Goal: Task Accomplishment & Management: Manage account settings

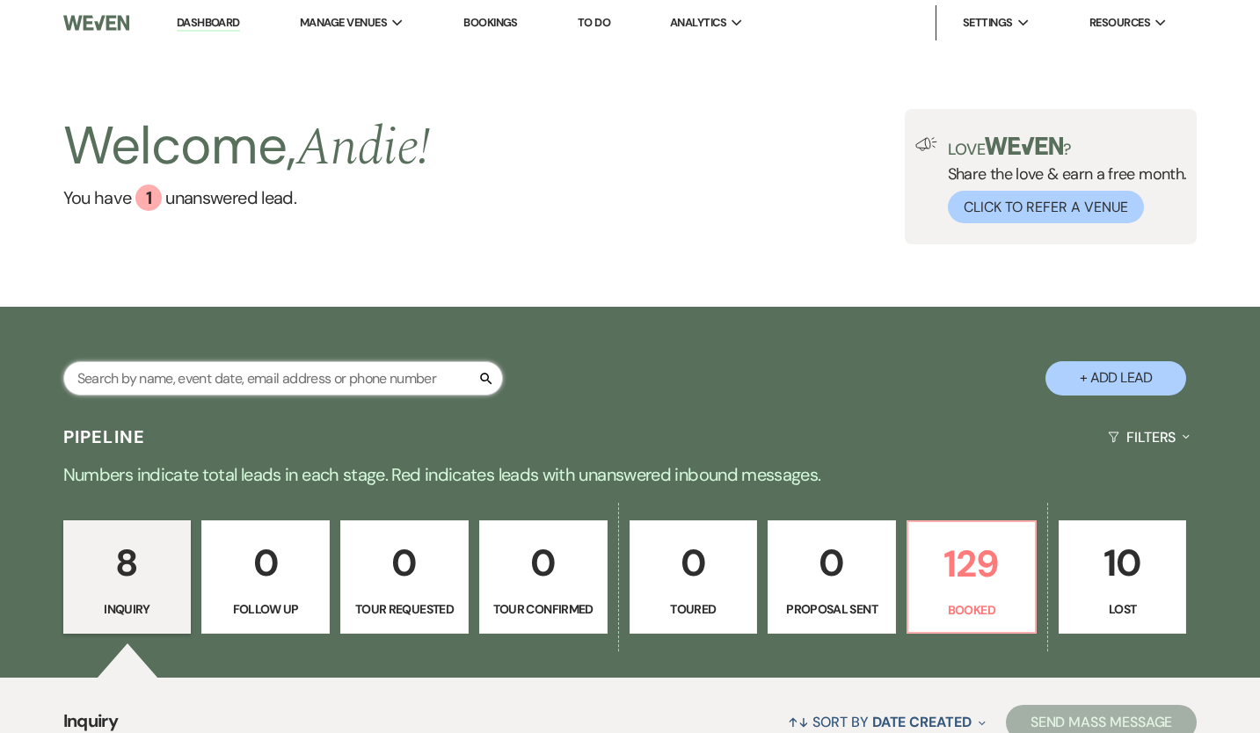
click at [435, 377] on input "text" at bounding box center [283, 378] width 440 height 34
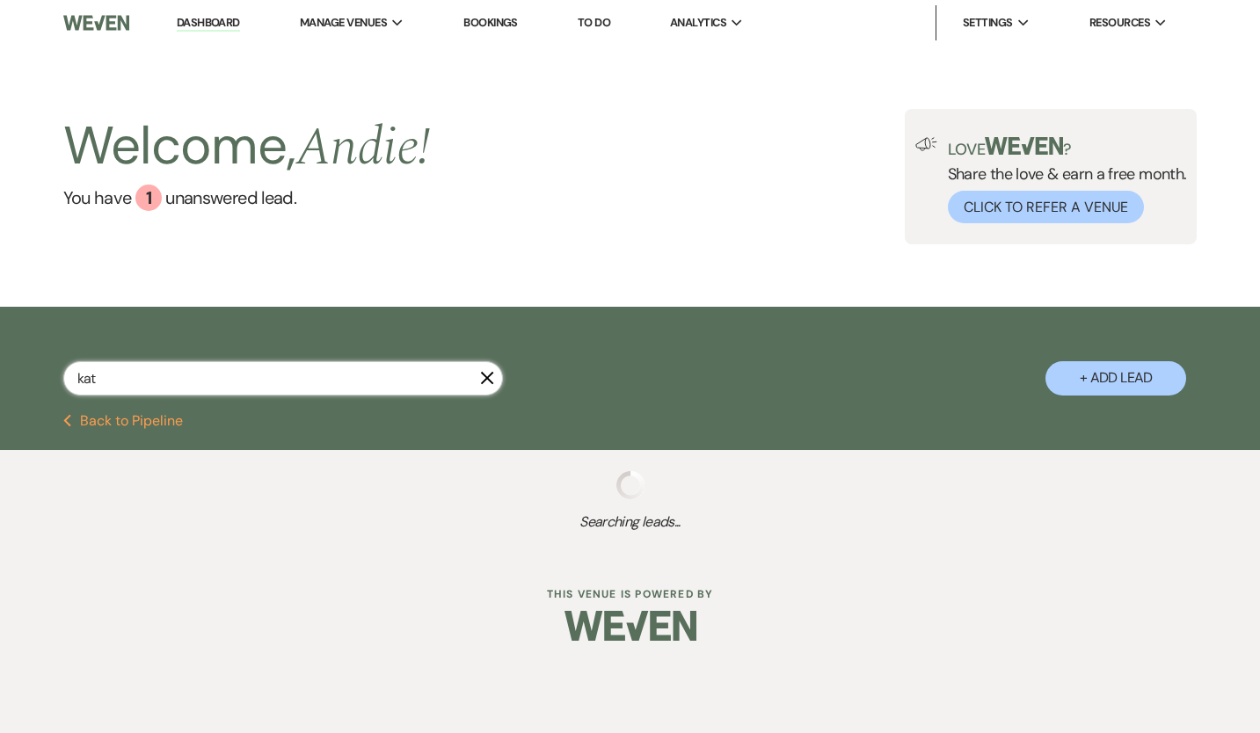
type input "[PERSON_NAME]"
select select "8"
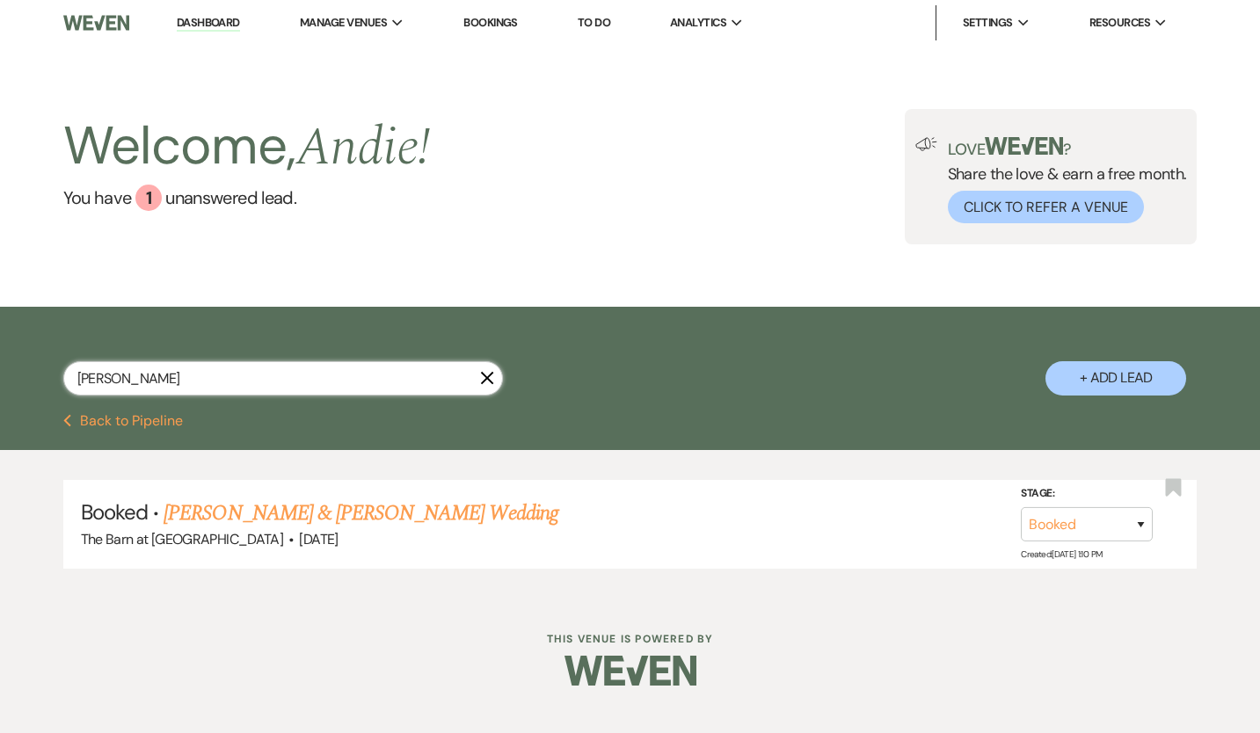
type input "[PERSON_NAME]"
drag, startPoint x: 435, startPoint y: 377, endPoint x: 492, endPoint y: 497, distance: 132.2
click at [492, 498] on h5 "Booked · [PERSON_NAME] & [PERSON_NAME] Wedding" at bounding box center [630, 514] width 1099 height 32
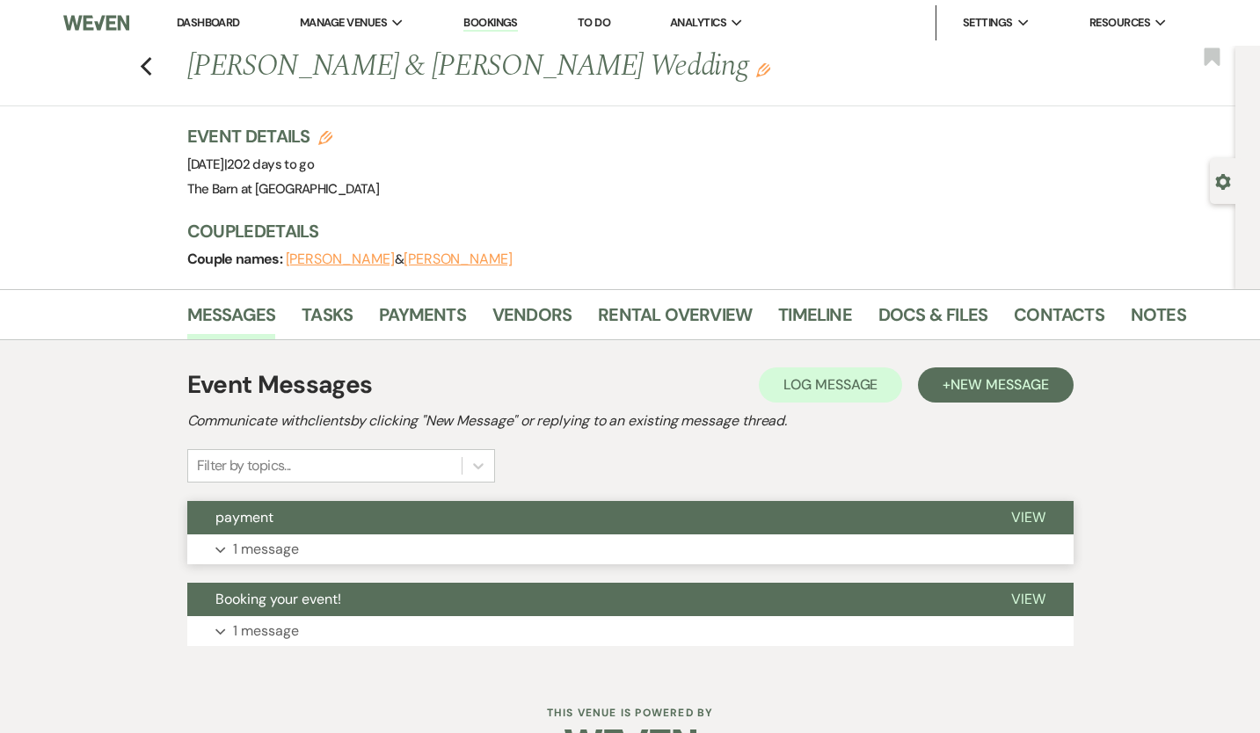
scroll to position [19, 0]
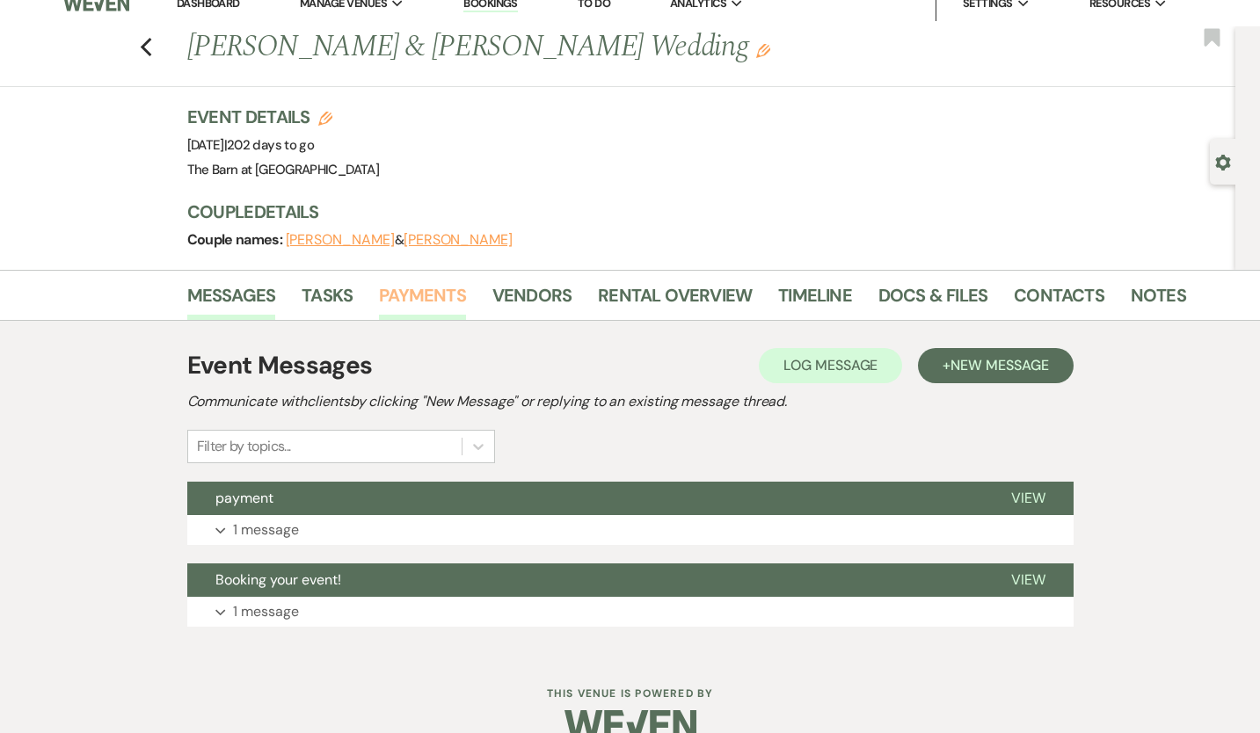
click at [435, 286] on link "Payments" at bounding box center [422, 300] width 87 height 39
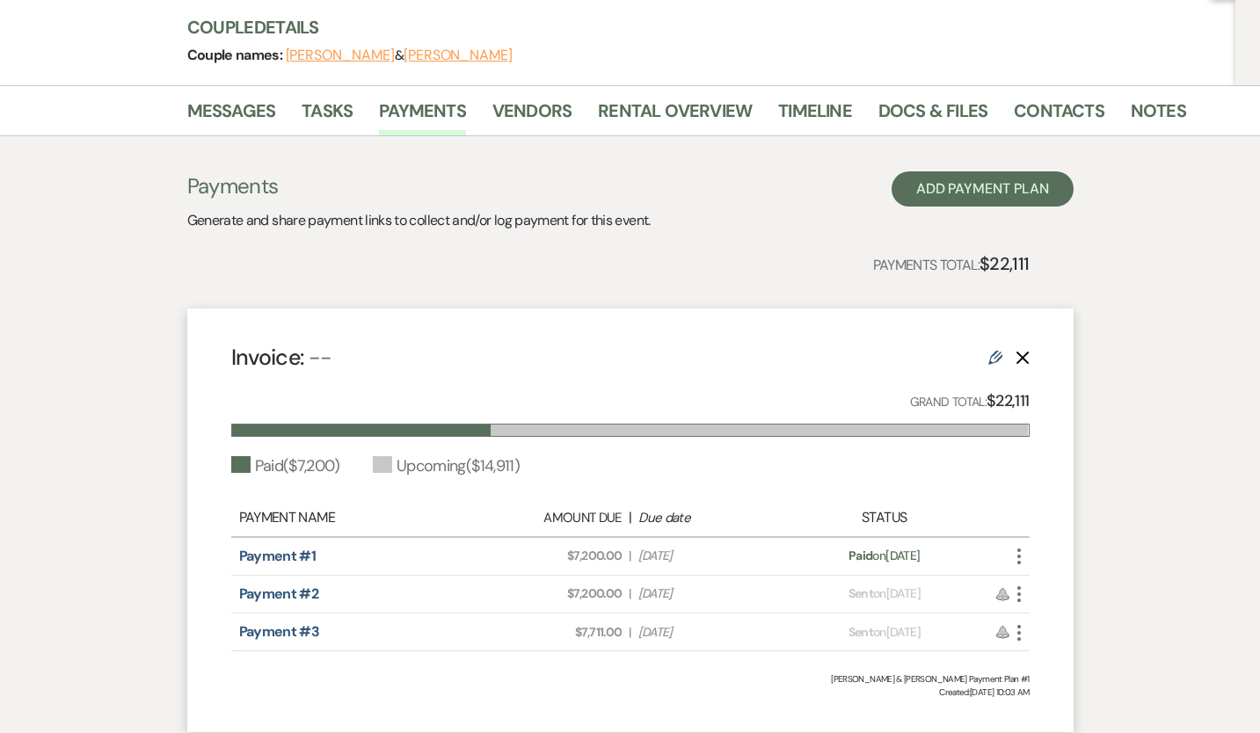
scroll to position [195, 0]
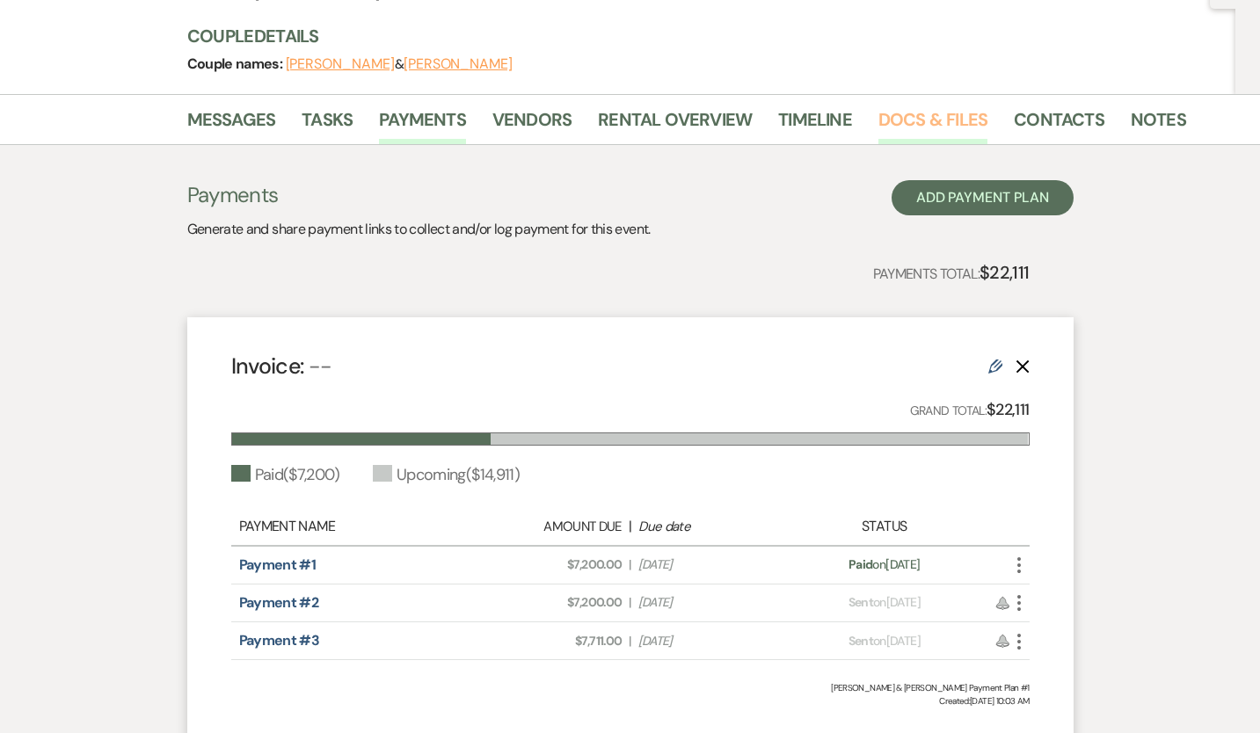
click at [921, 123] on link "Docs & Files" at bounding box center [932, 125] width 109 height 39
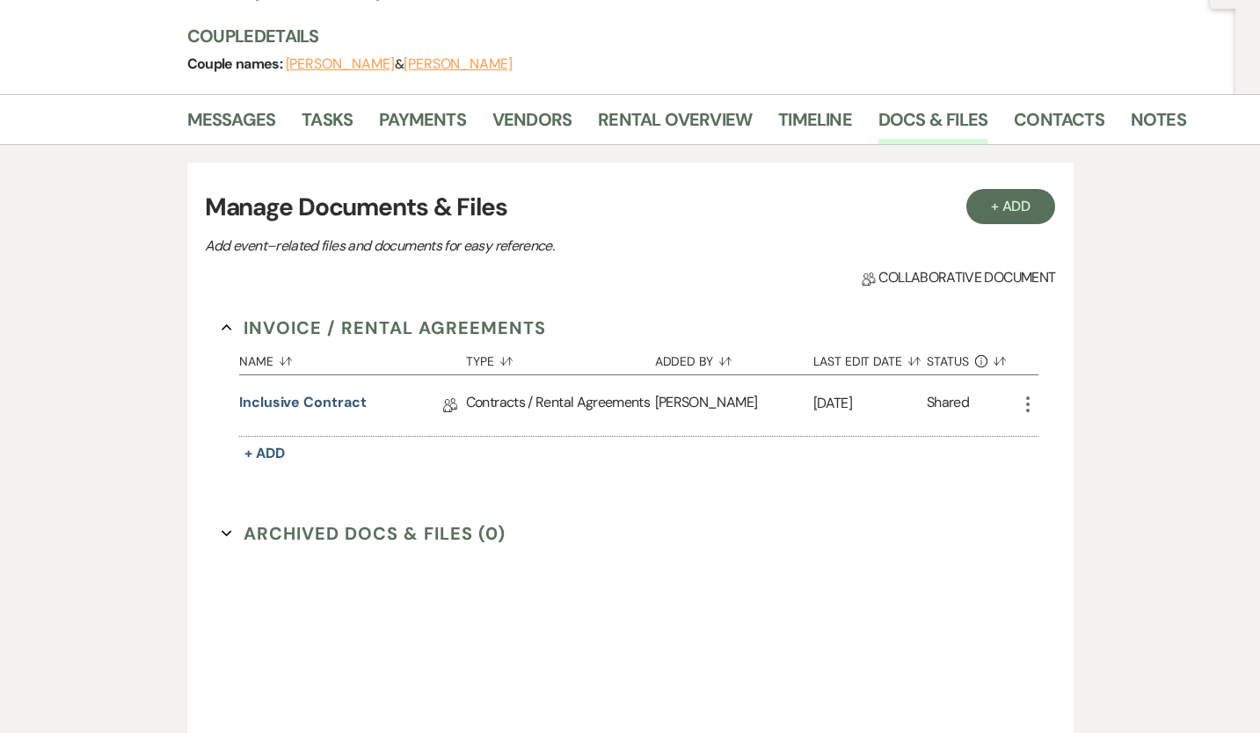
scroll to position [206, 0]
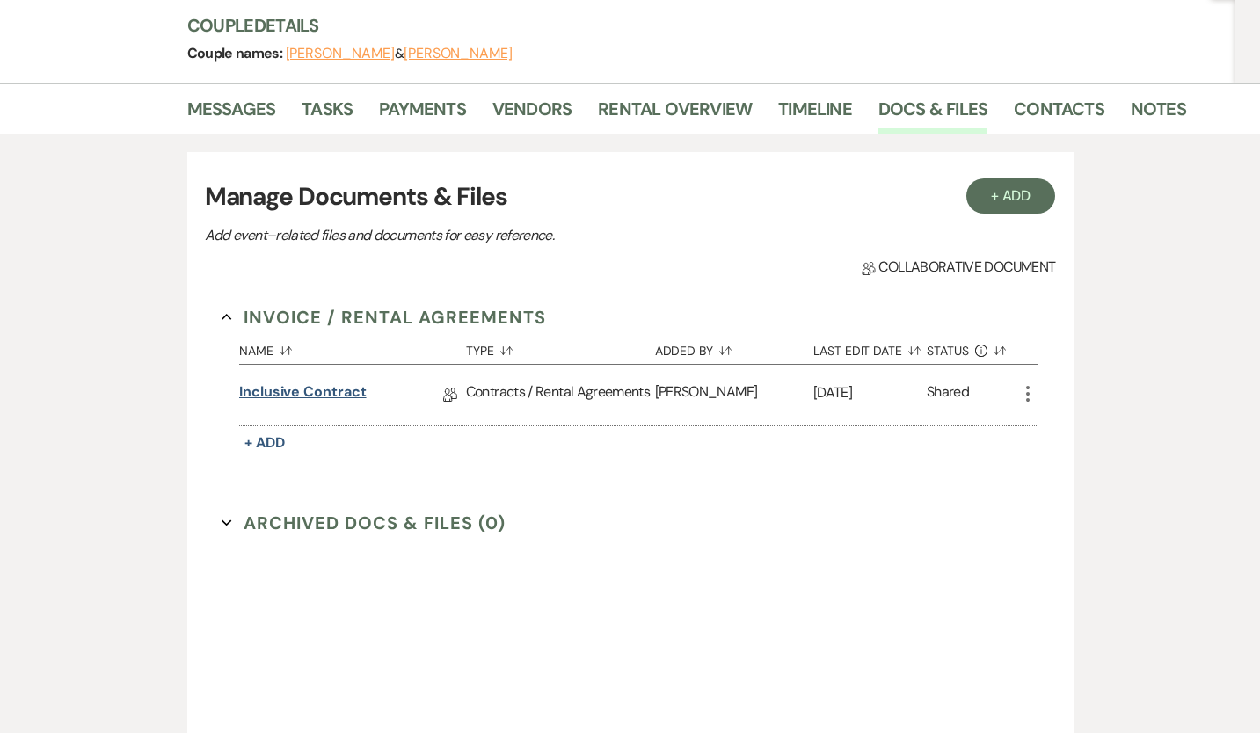
click at [321, 382] on link "Inclusive Contract" at bounding box center [302, 395] width 127 height 27
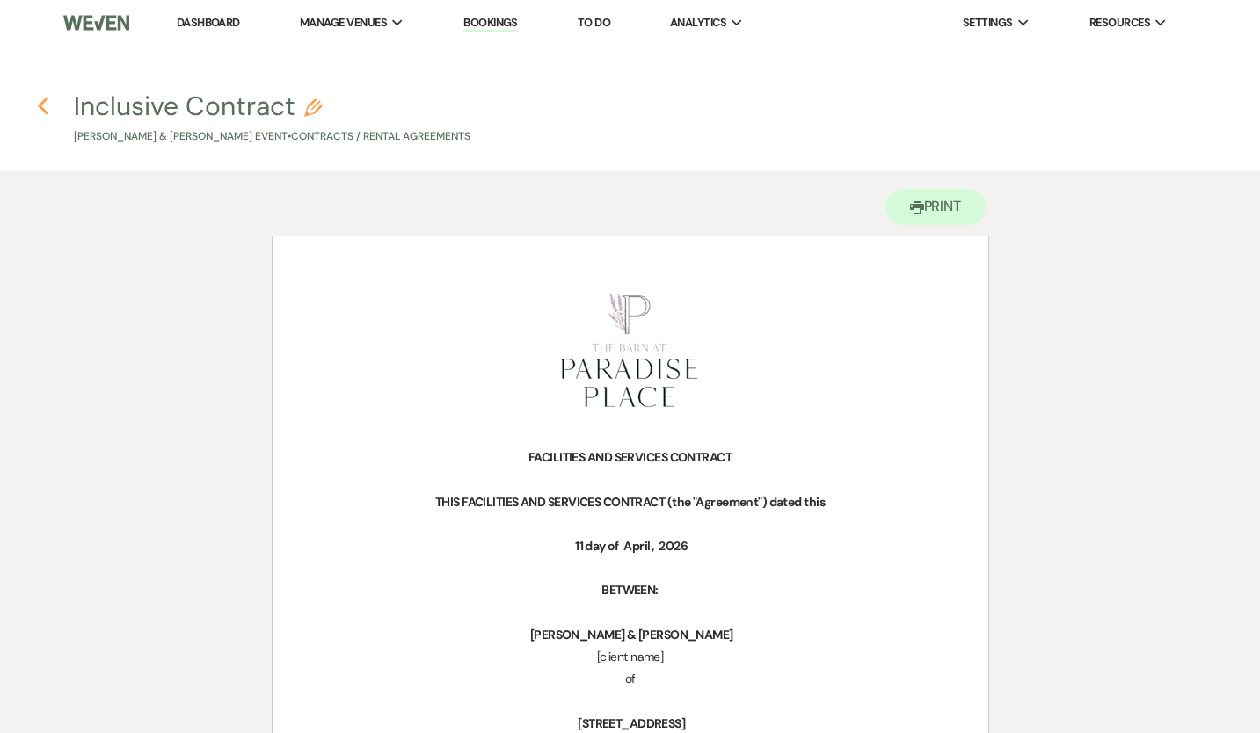
click at [44, 97] on icon "Previous" at bounding box center [43, 106] width 13 height 21
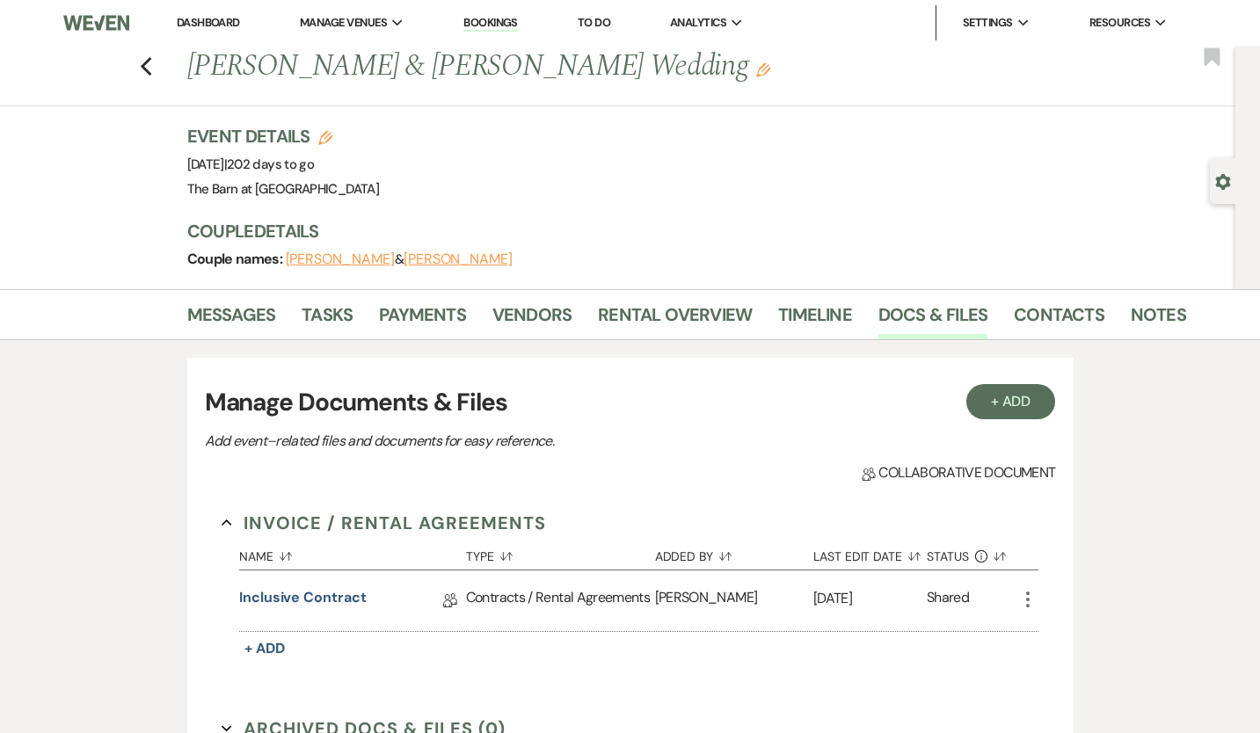
scroll to position [206, 0]
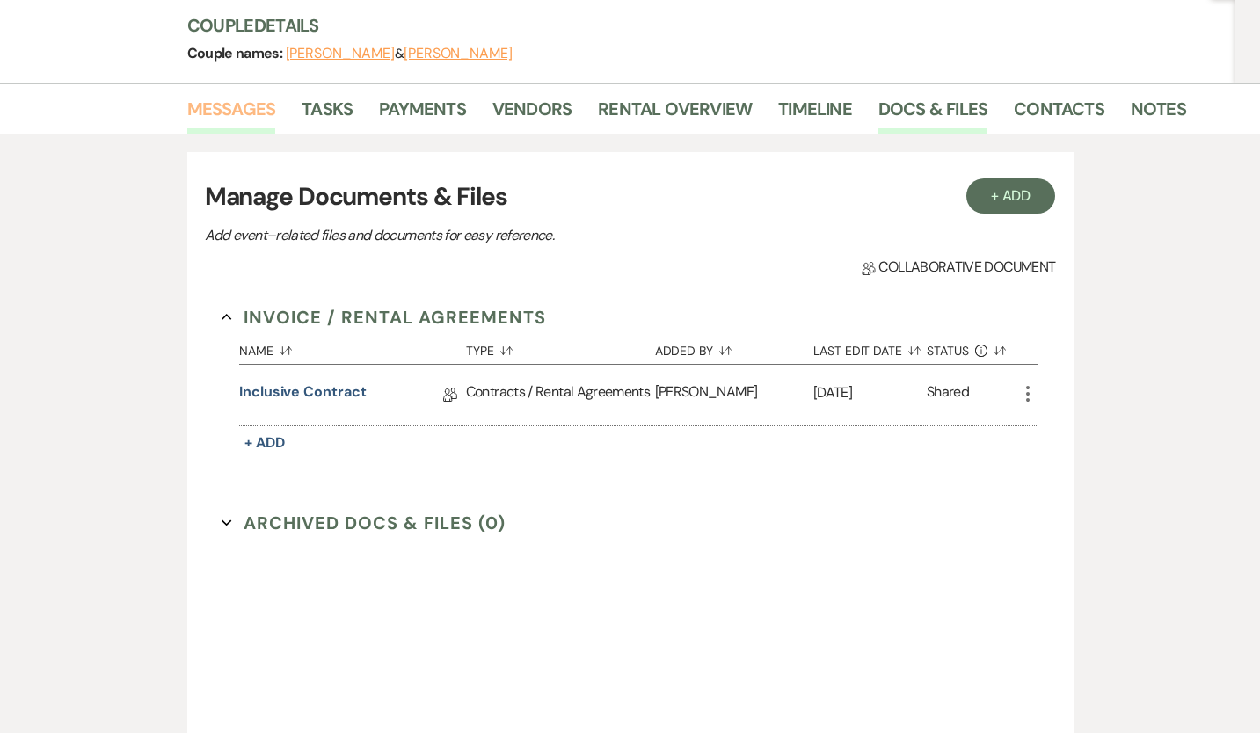
click at [227, 114] on link "Messages" at bounding box center [231, 114] width 89 height 39
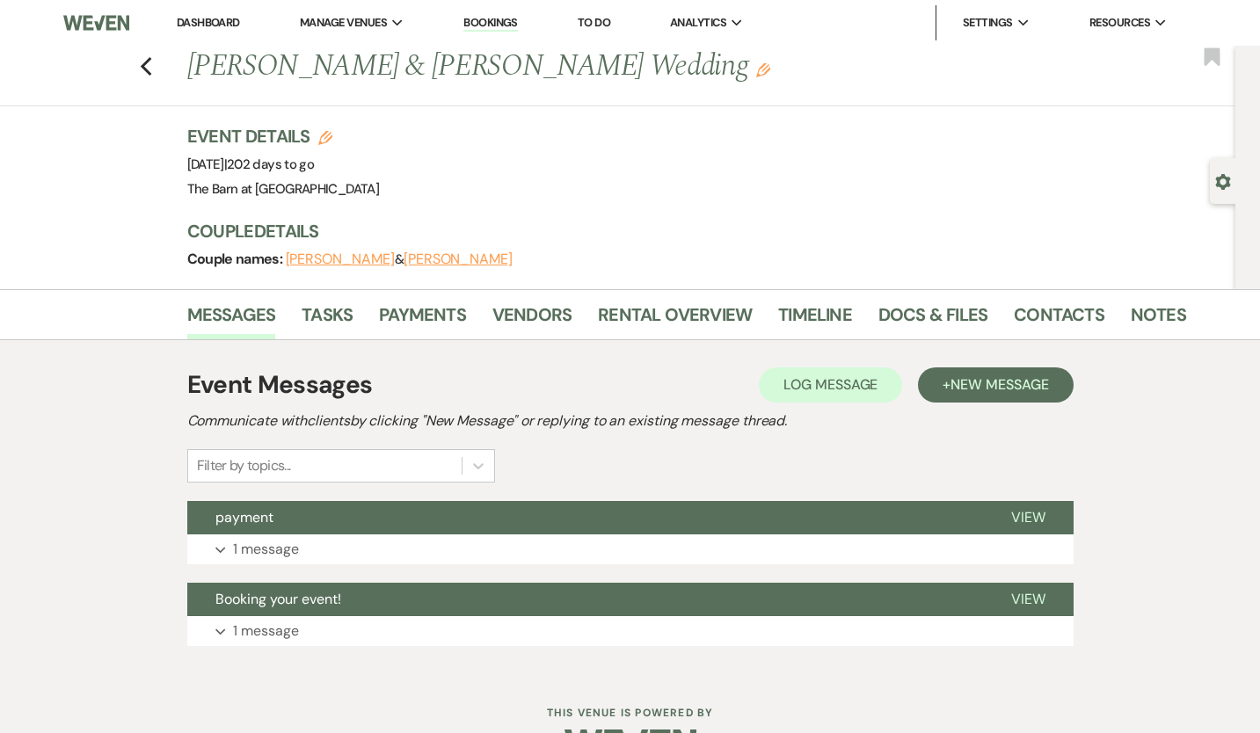
click at [135, 79] on div "Previous [PERSON_NAME] & [PERSON_NAME] Wedding Edit Bookmark" at bounding box center [613, 76] width 1244 height 61
click at [150, 74] on use "button" at bounding box center [145, 66] width 11 height 19
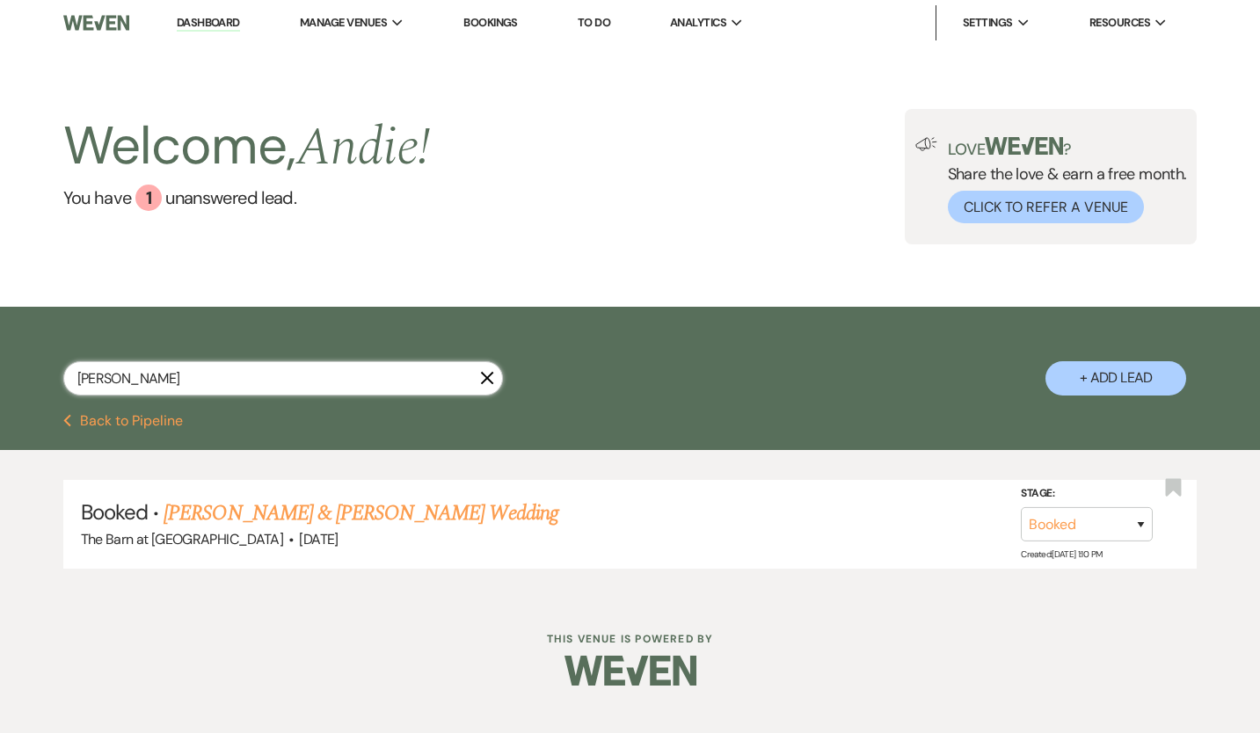
click at [282, 390] on input "[PERSON_NAME]" at bounding box center [283, 378] width 440 height 34
type input "Kshook"
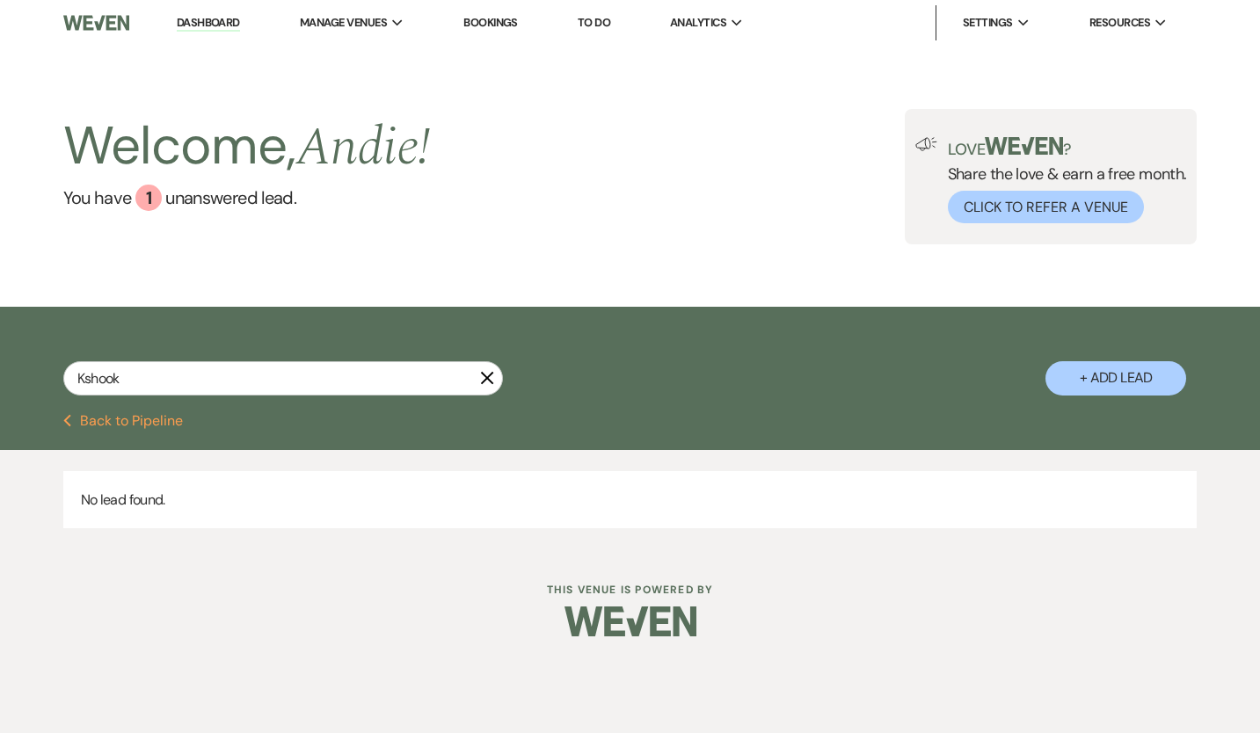
click at [251, 397] on div "Kshook X" at bounding box center [283, 385] width 440 height 48
click at [237, 382] on input "Kshook" at bounding box center [283, 378] width 440 height 34
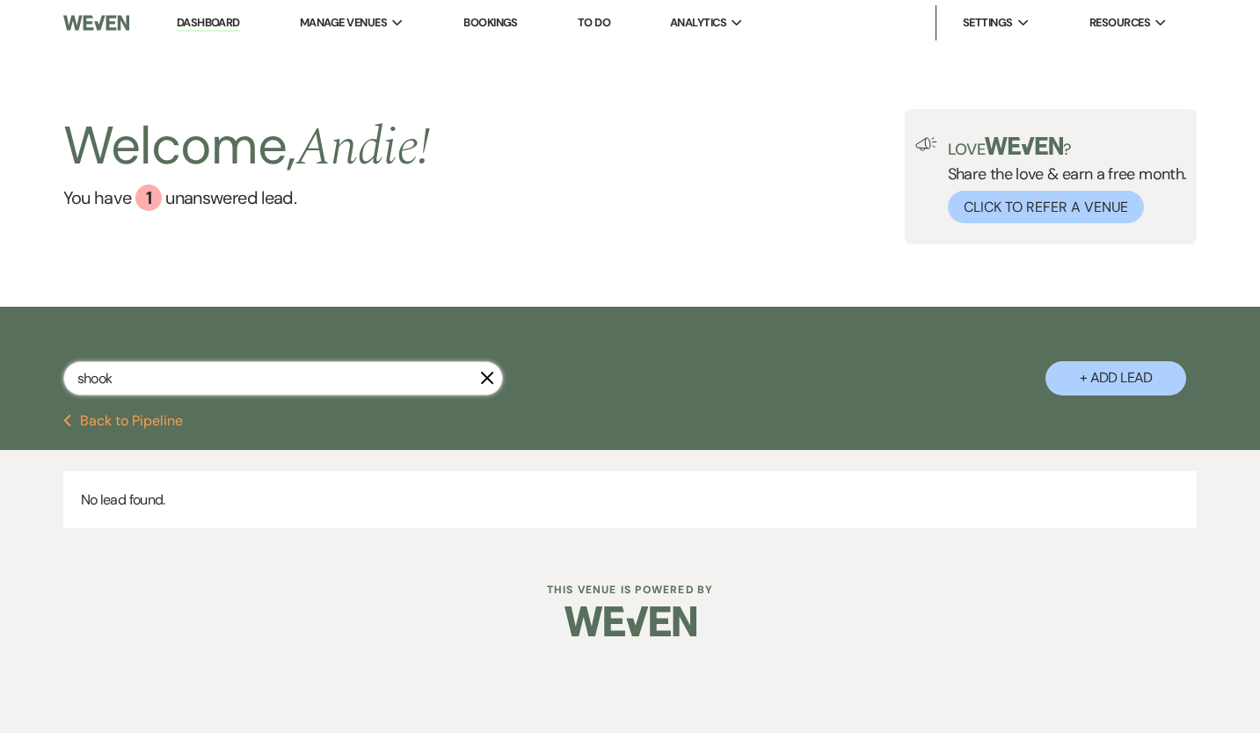
type input "shook"
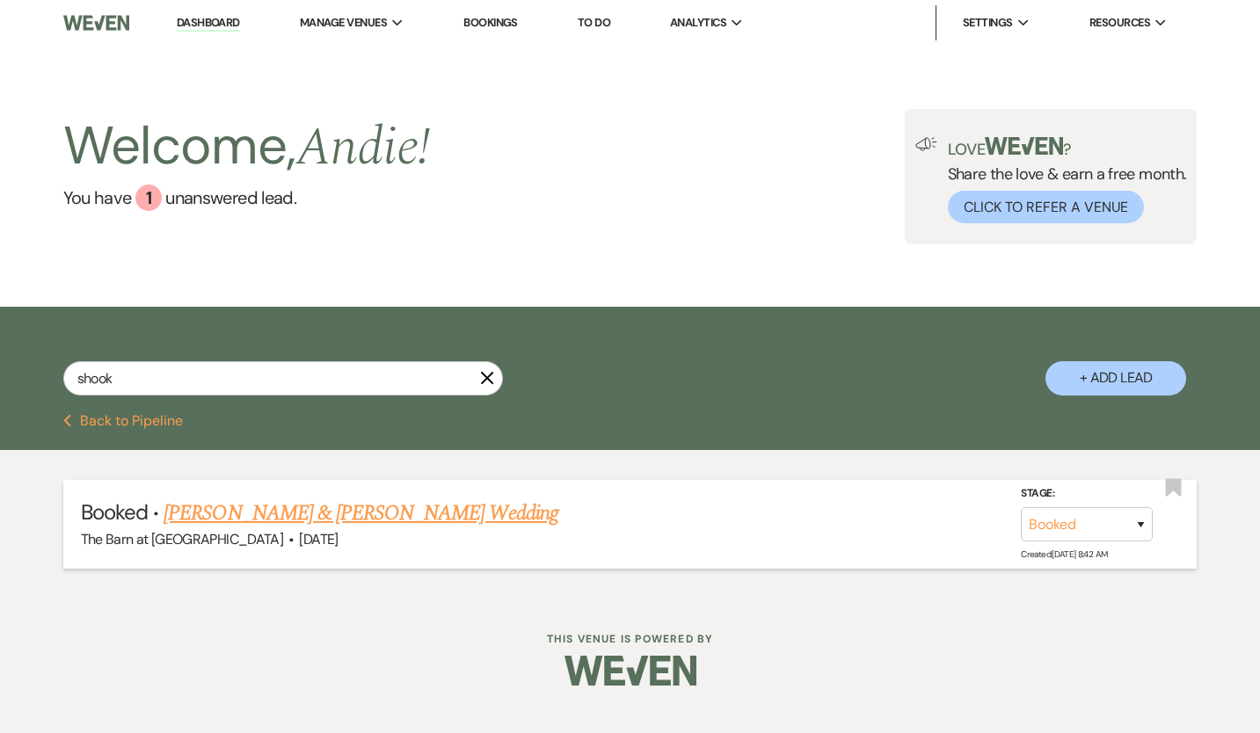
click at [380, 526] on h5 "Booked · [PERSON_NAME] & [PERSON_NAME] Wedding" at bounding box center [630, 514] width 1099 height 32
click at [382, 523] on link "[PERSON_NAME] & [PERSON_NAME] Wedding" at bounding box center [361, 514] width 394 height 32
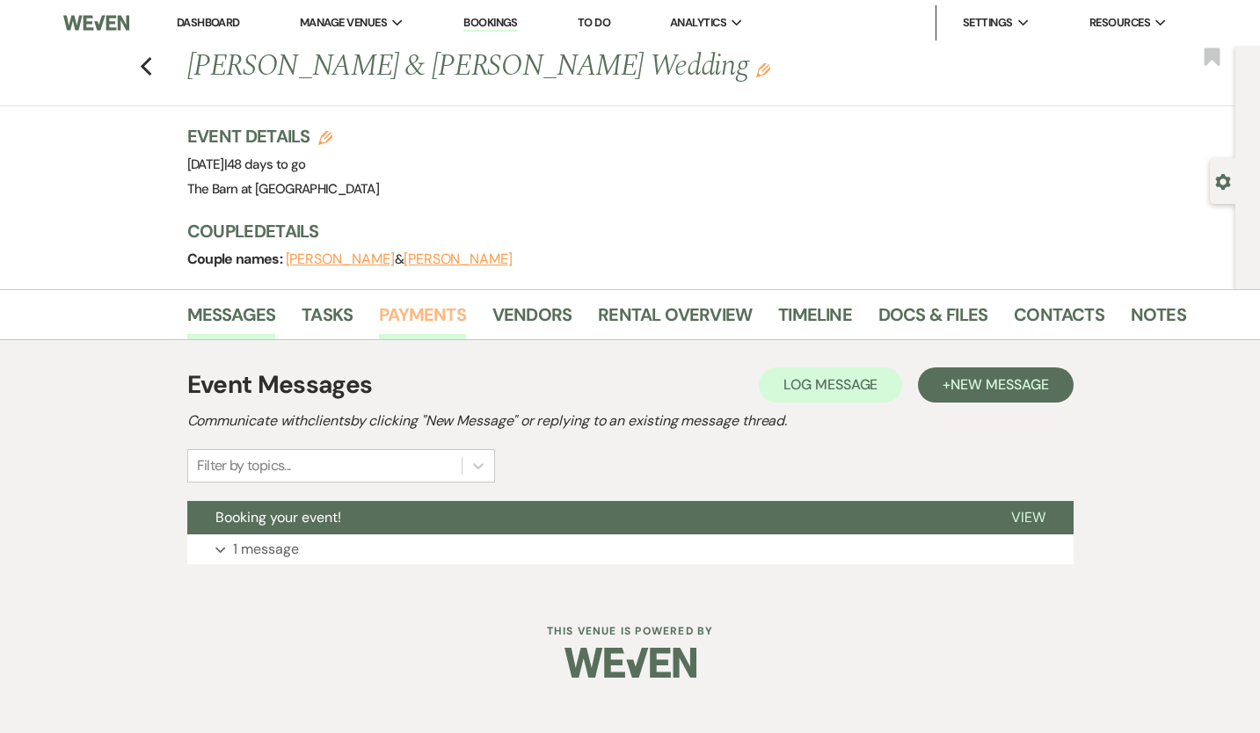
click at [437, 317] on link "Payments" at bounding box center [422, 320] width 87 height 39
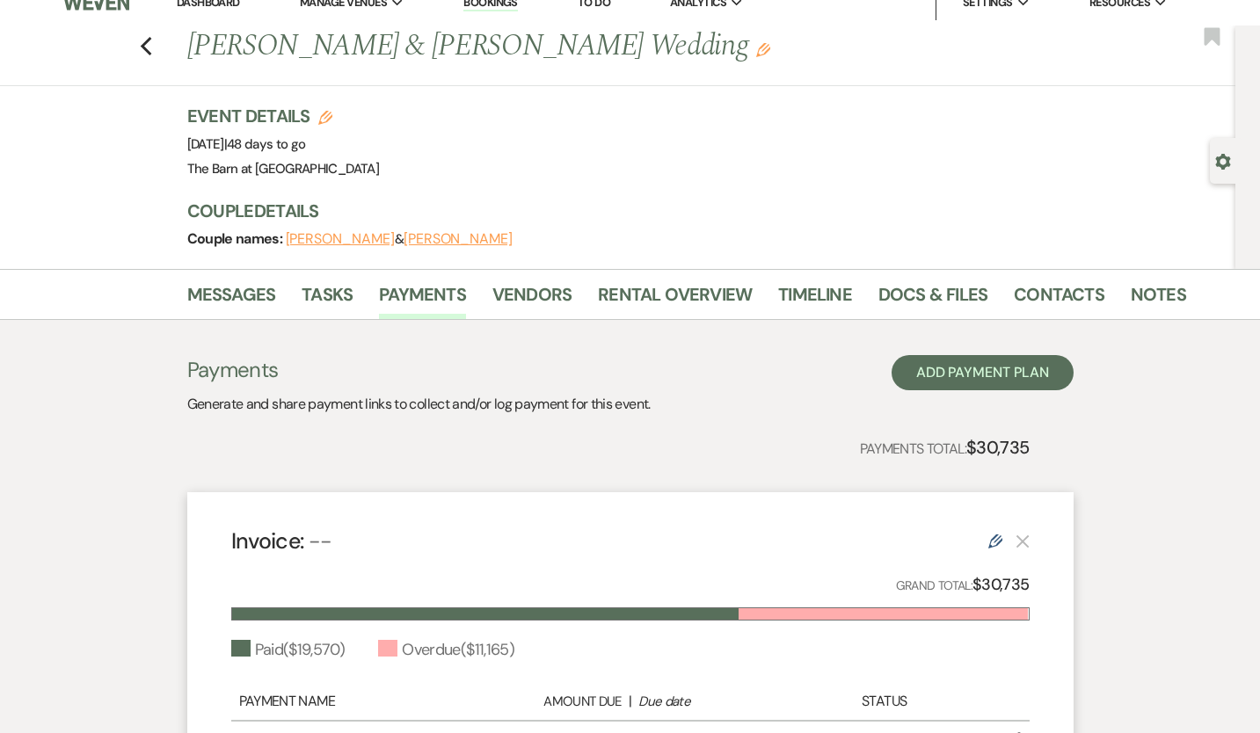
scroll to position [16, 0]
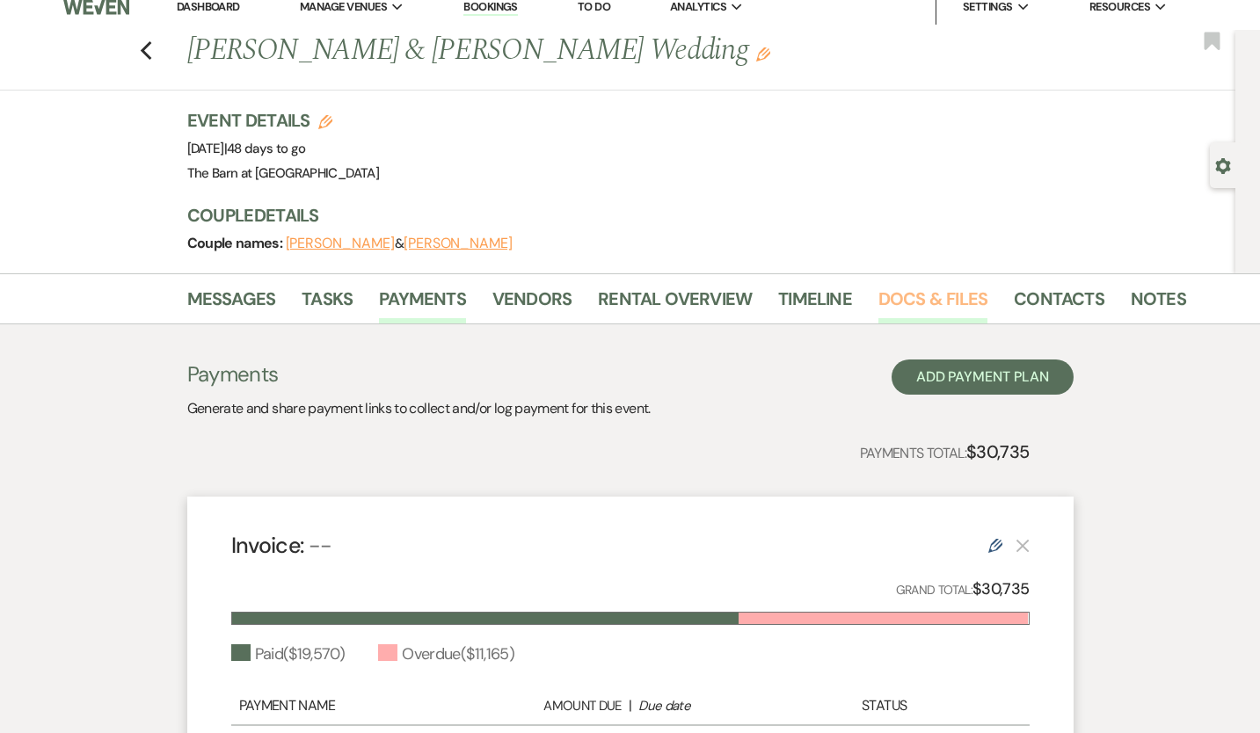
click at [945, 302] on link "Docs & Files" at bounding box center [932, 304] width 109 height 39
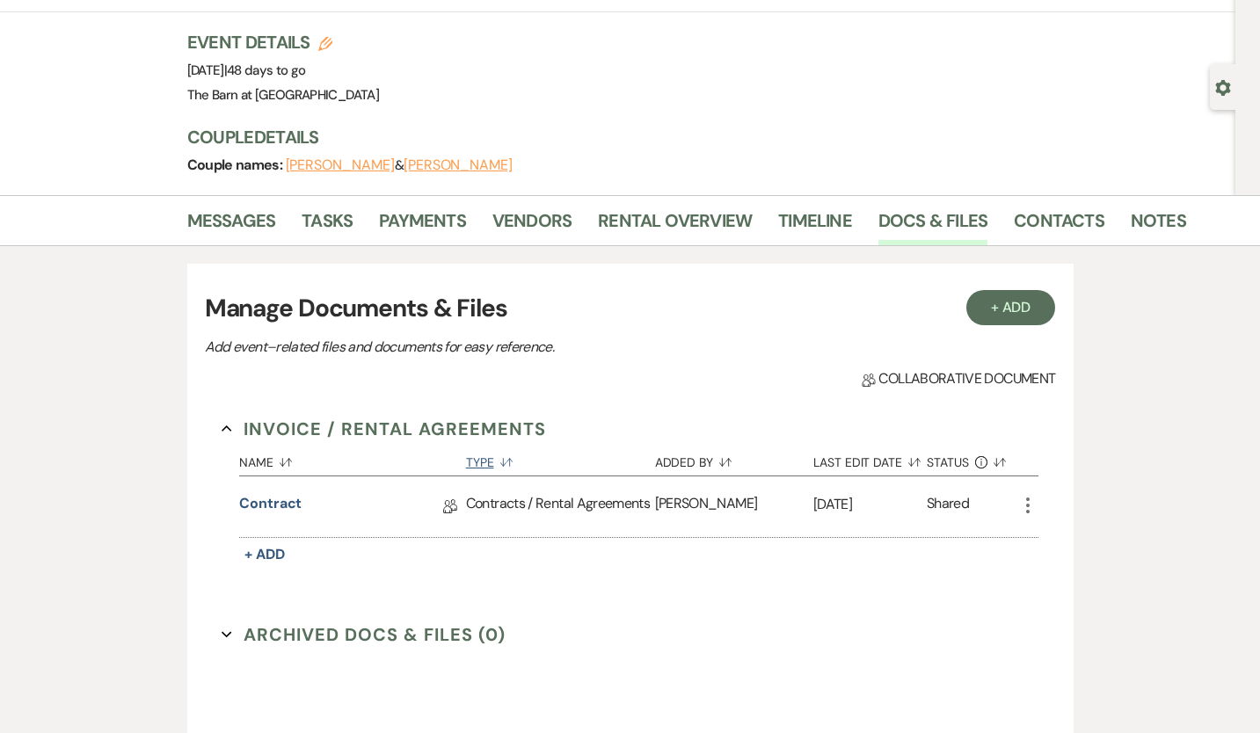
scroll to position [76, 0]
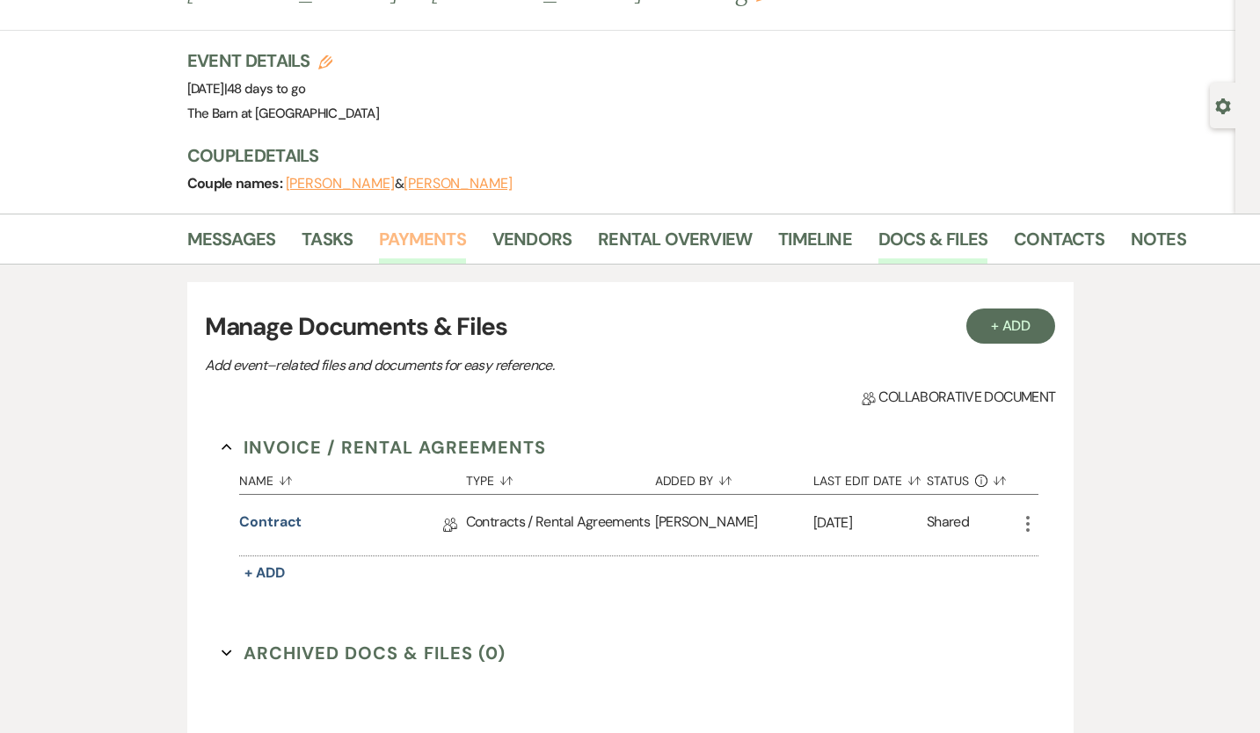
click at [453, 244] on link "Payments" at bounding box center [422, 244] width 87 height 39
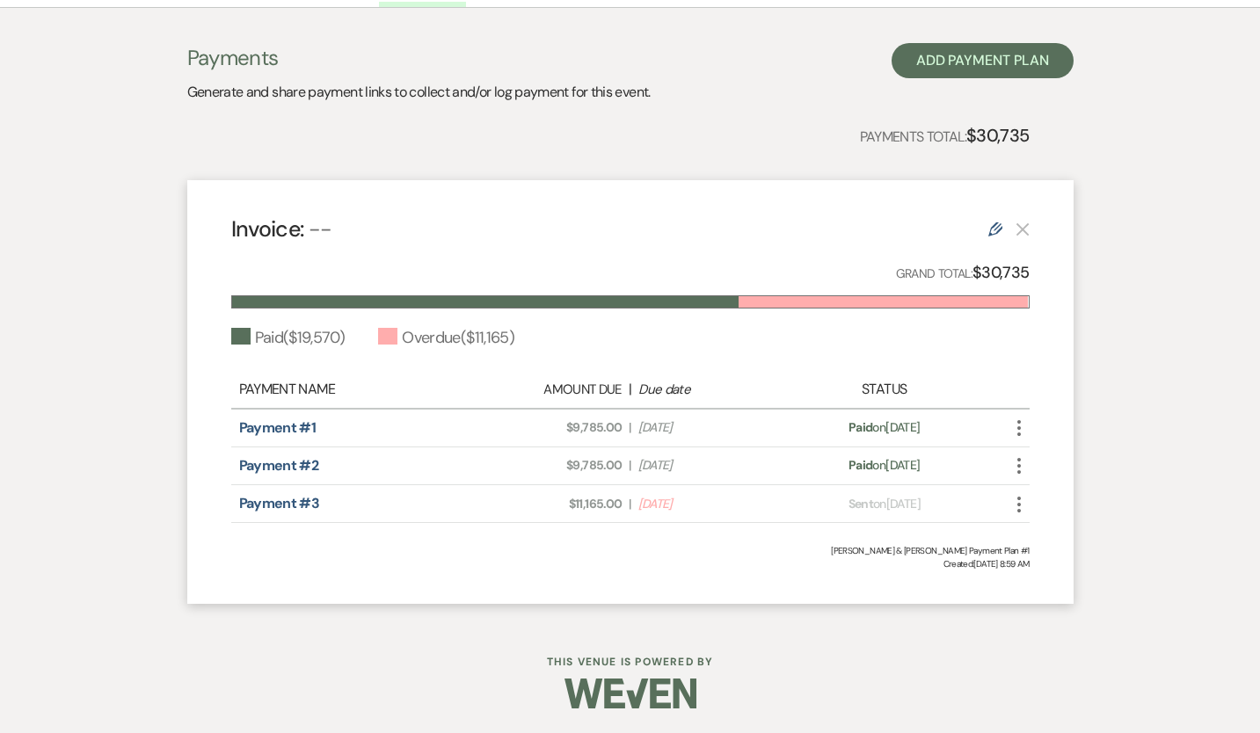
scroll to position [331, 0]
click at [1021, 500] on icon "More" at bounding box center [1019, 505] width 21 height 21
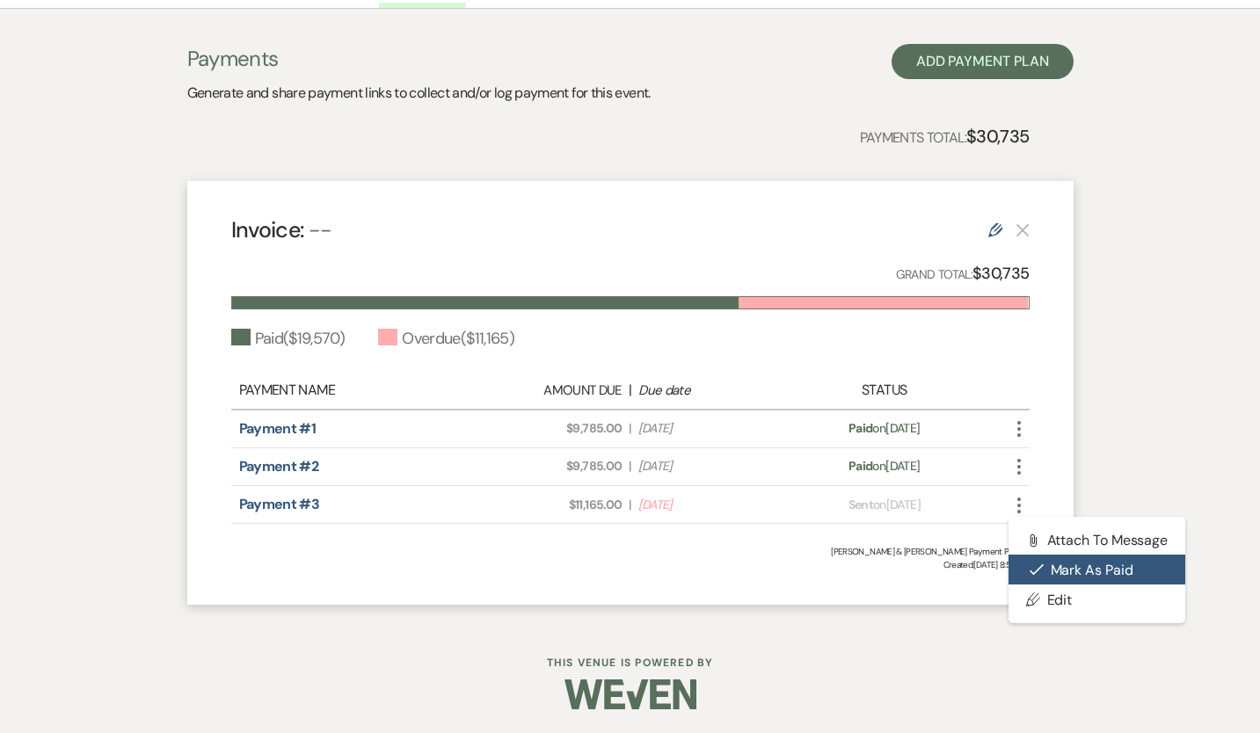
click at [1097, 564] on button "Check [PERSON_NAME] [PERSON_NAME] as Paid" at bounding box center [1098, 570] width 178 height 30
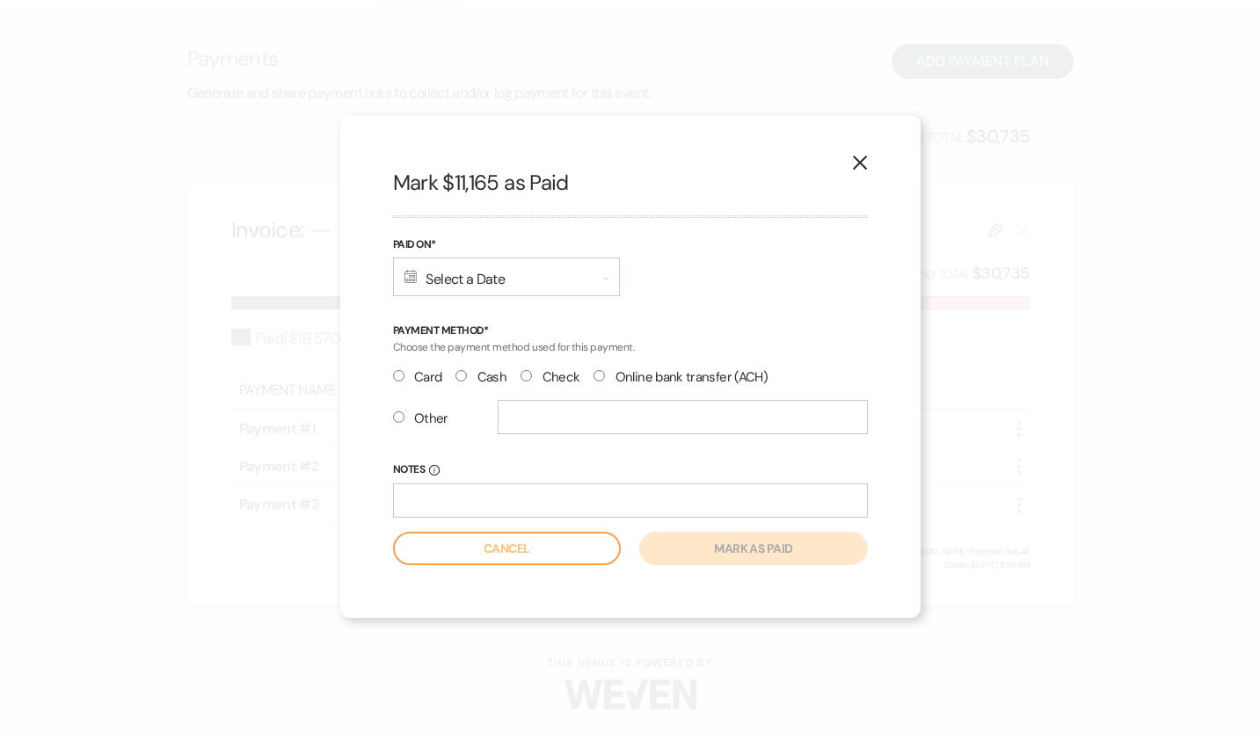
click at [536, 269] on div "Calendar Select a Date Expand" at bounding box center [506, 277] width 227 height 39
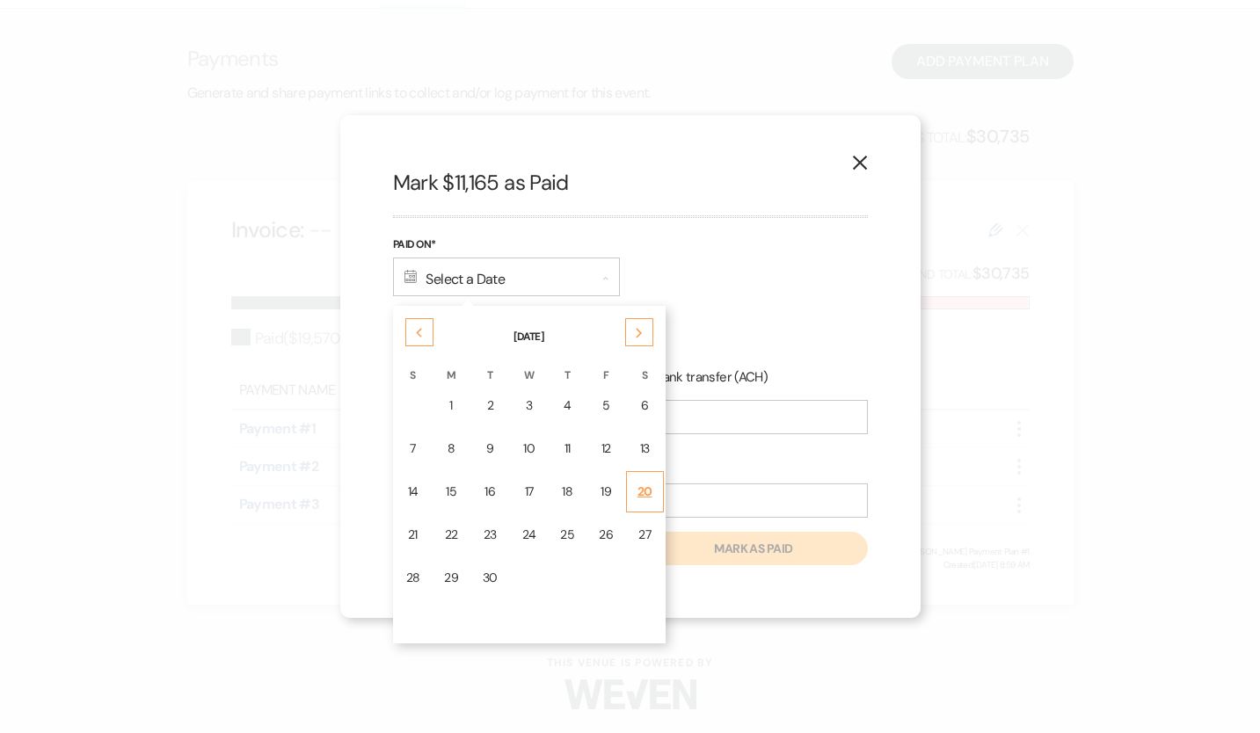
click at [639, 496] on div "20" at bounding box center [644, 492] width 15 height 18
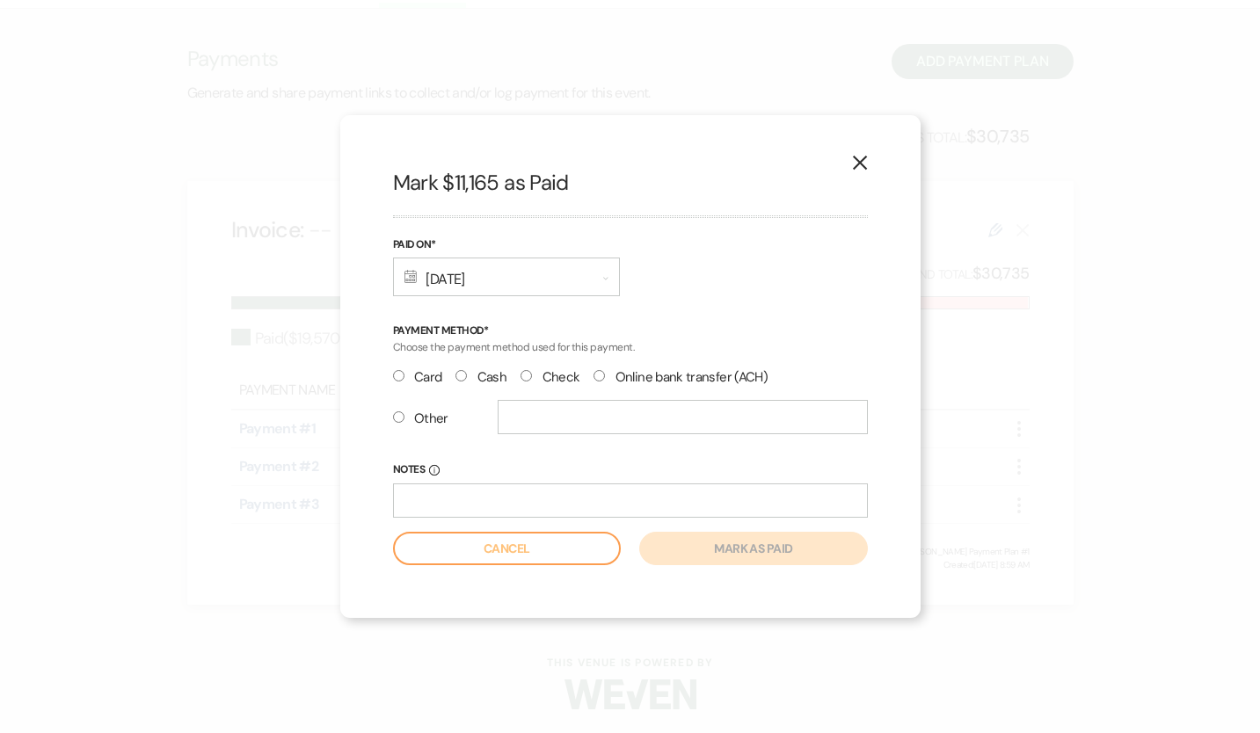
click at [539, 375] on label "Check" at bounding box center [550, 378] width 59 height 24
click at [532, 375] on input "Check" at bounding box center [526, 375] width 11 height 11
radio input "true"
click at [754, 573] on div "X Mark $11,165 as Paid Paid On* Calendar [DATE] Expand Payment Method* Choose t…" at bounding box center [630, 366] width 580 height 503
click at [760, 557] on button "Mark as paid" at bounding box center [753, 548] width 228 height 33
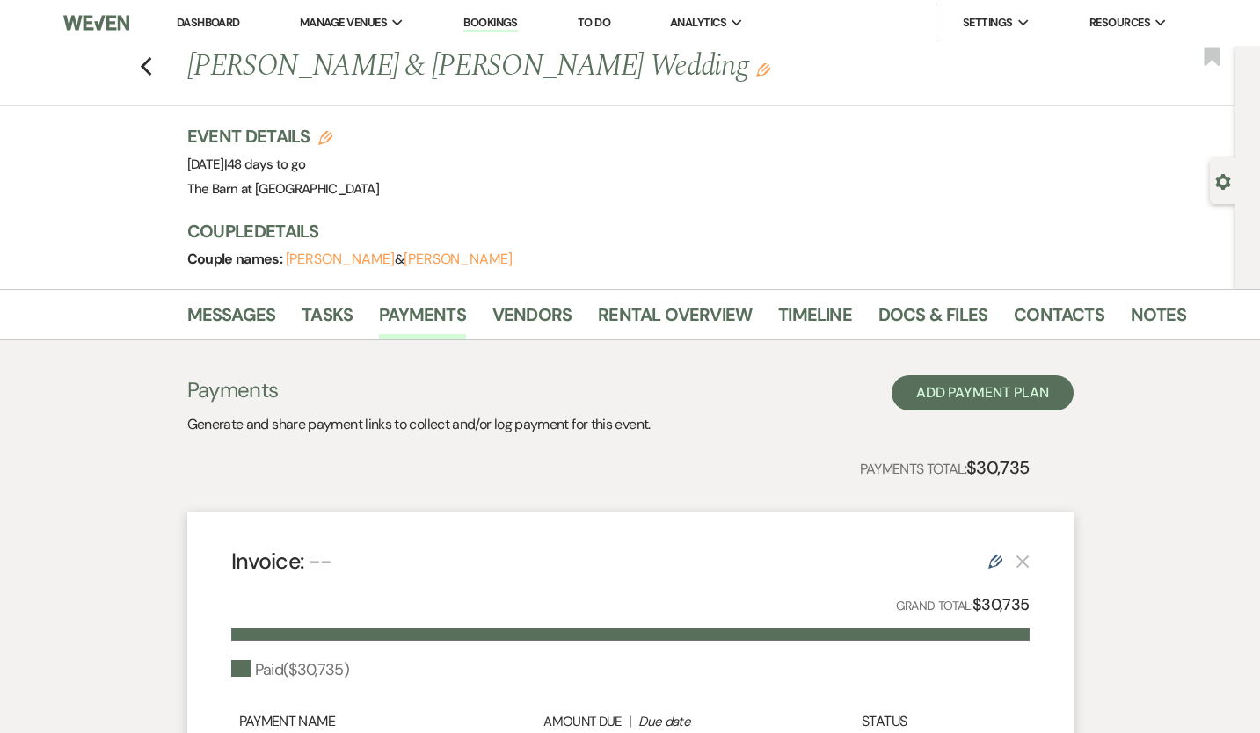
scroll to position [0, 0]
